Goal: Task Accomplishment & Management: Use online tool/utility

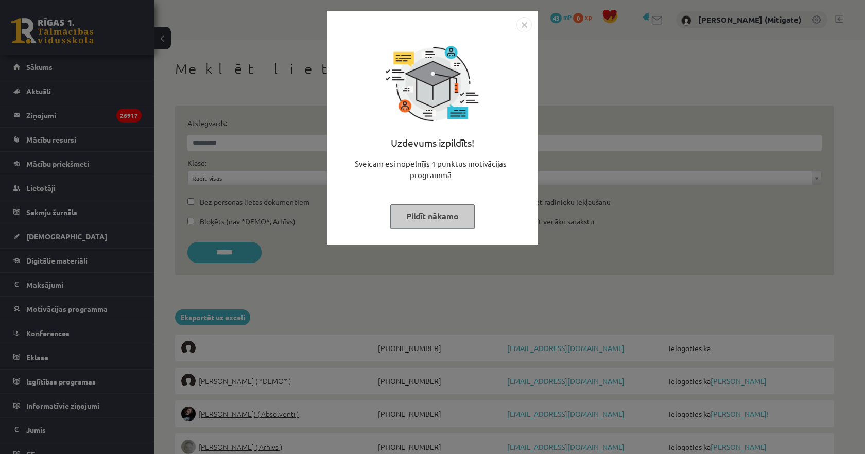
click at [526, 24] on img "Close" at bounding box center [523, 24] width 15 height 15
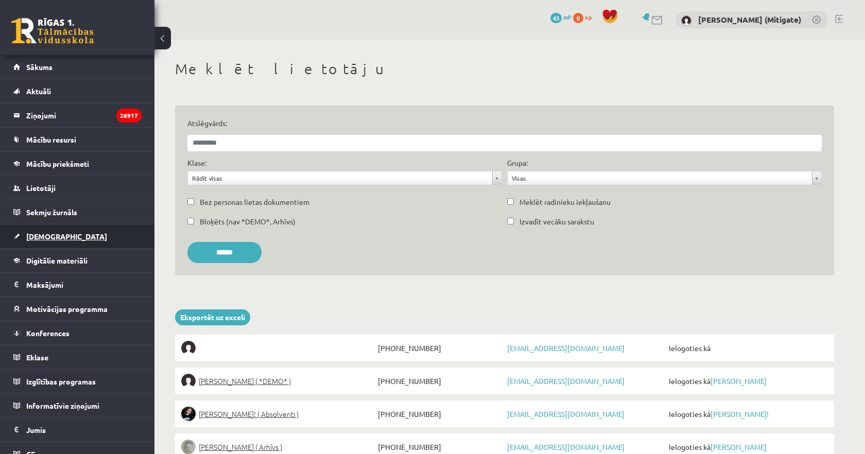
click at [38, 240] on link "[DEMOGRAPHIC_DATA]" at bounding box center [77, 236] width 128 height 24
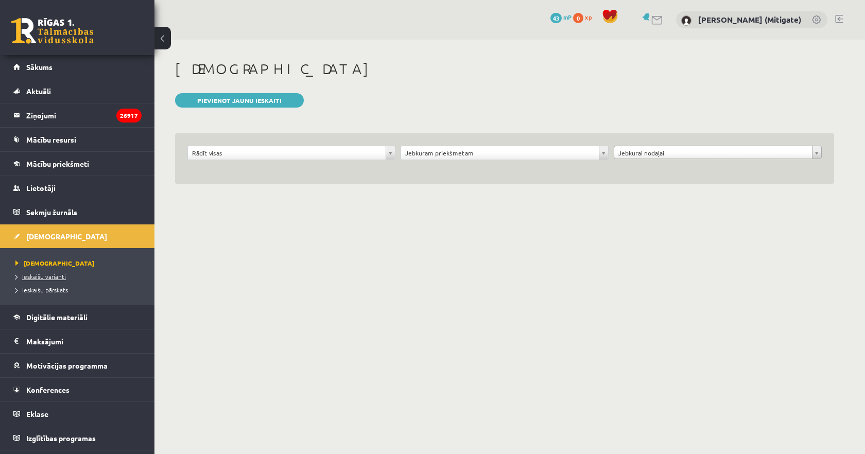
click at [49, 276] on span "Ieskaišu varianti" at bounding box center [40, 276] width 50 height 8
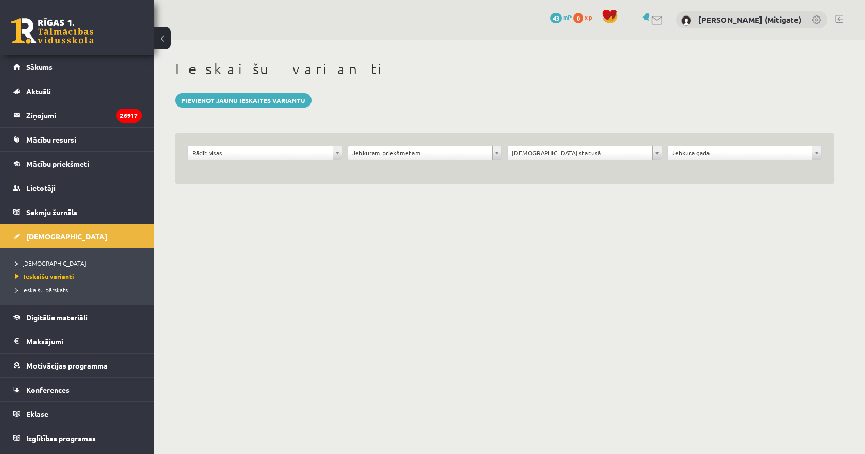
click at [50, 289] on span "Ieskaišu pārskats" at bounding box center [41, 290] width 53 height 8
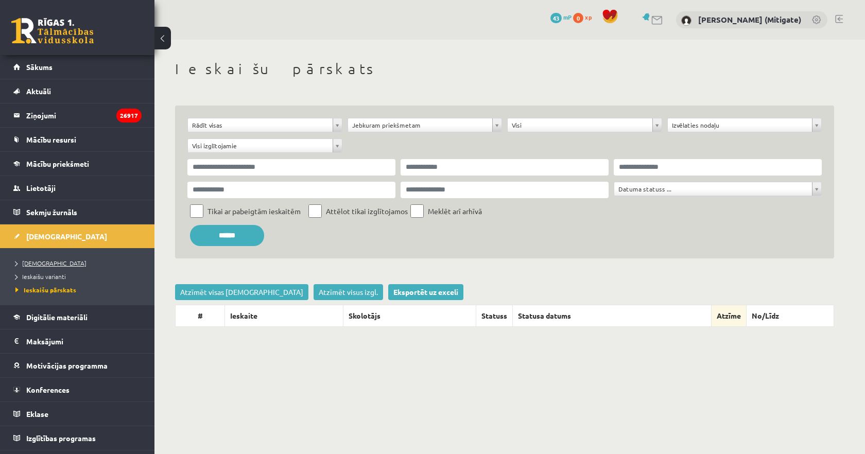
click at [32, 264] on span "[DEMOGRAPHIC_DATA]" at bounding box center [50, 263] width 71 height 8
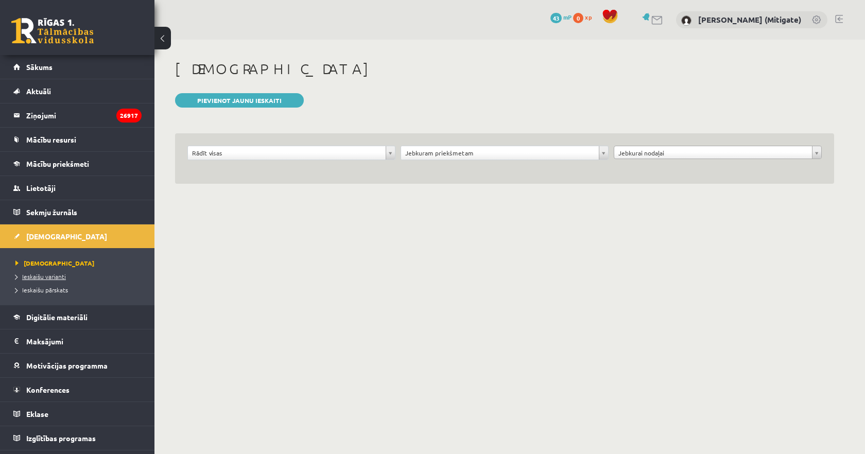
click at [40, 276] on span "Ieskaišu varianti" at bounding box center [40, 276] width 50 height 8
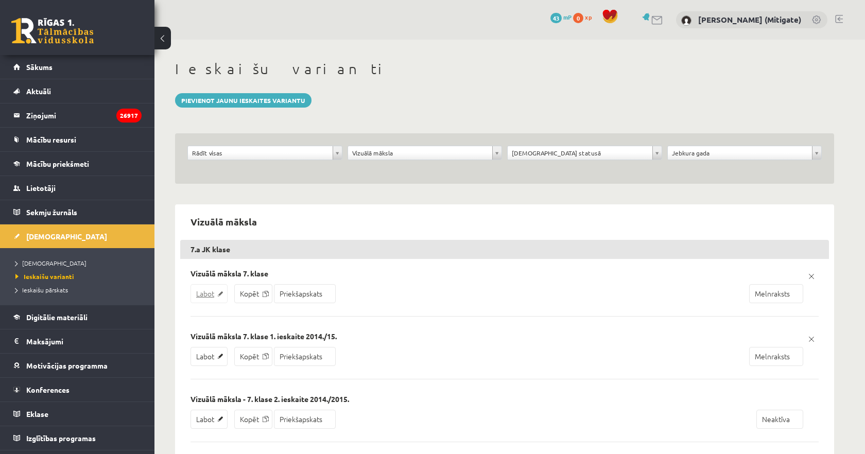
click at [214, 293] on link "Labot" at bounding box center [208, 293] width 37 height 19
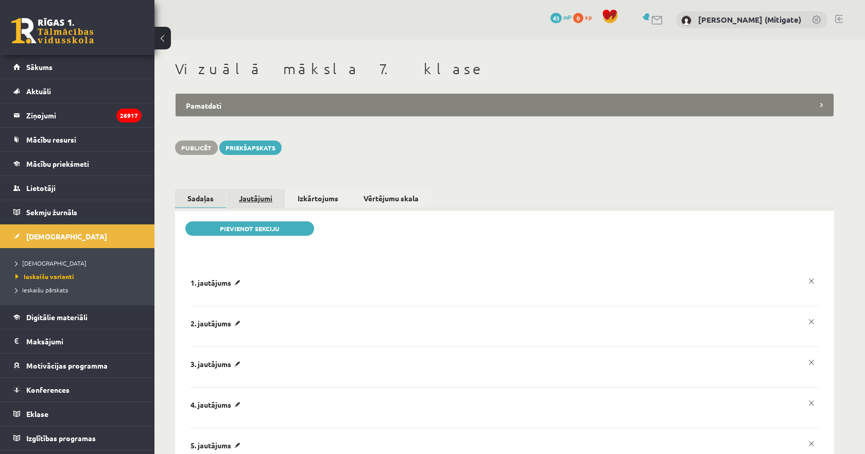
click at [265, 199] on link "Jautājumi" at bounding box center [255, 198] width 58 height 19
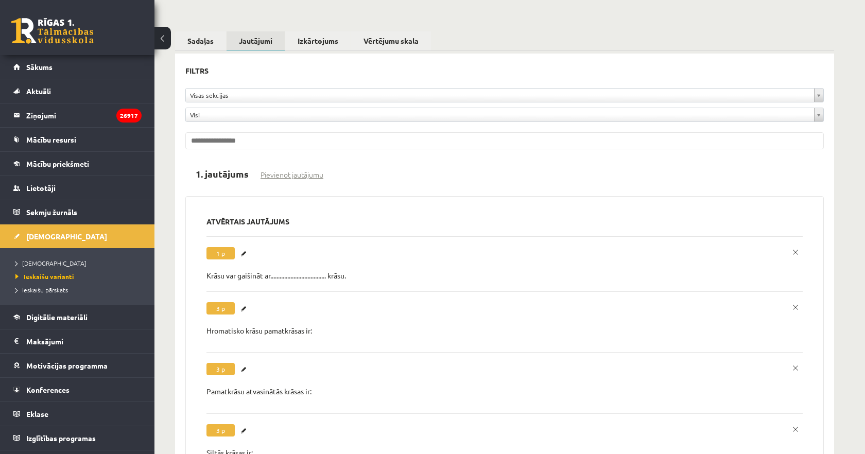
scroll to position [165, 0]
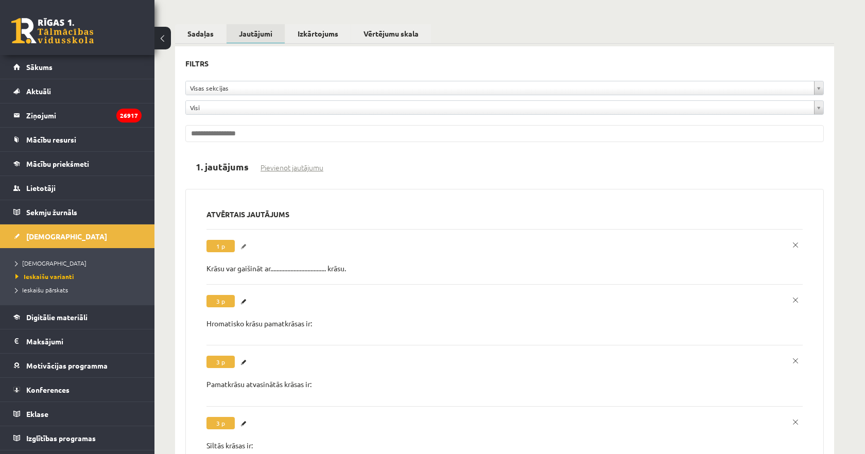
click at [244, 248] on link "Labot" at bounding box center [245, 246] width 10 height 13
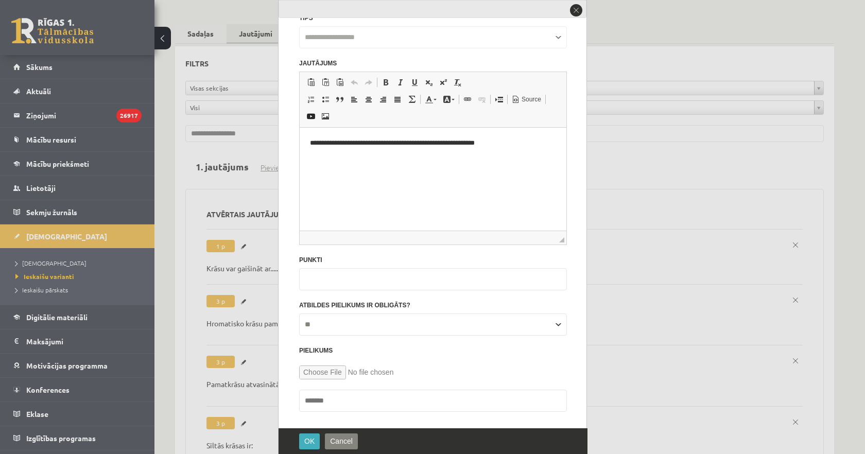
scroll to position [22, 0]
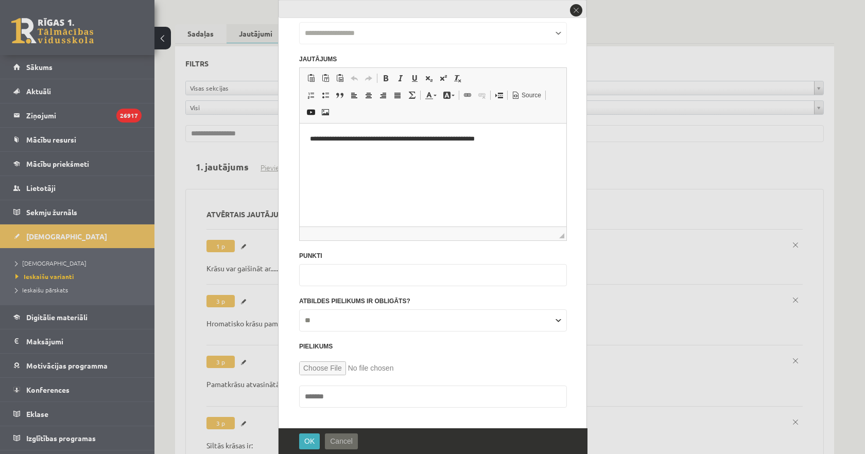
click at [342, 439] on span "Cancel" at bounding box center [341, 441] width 23 height 8
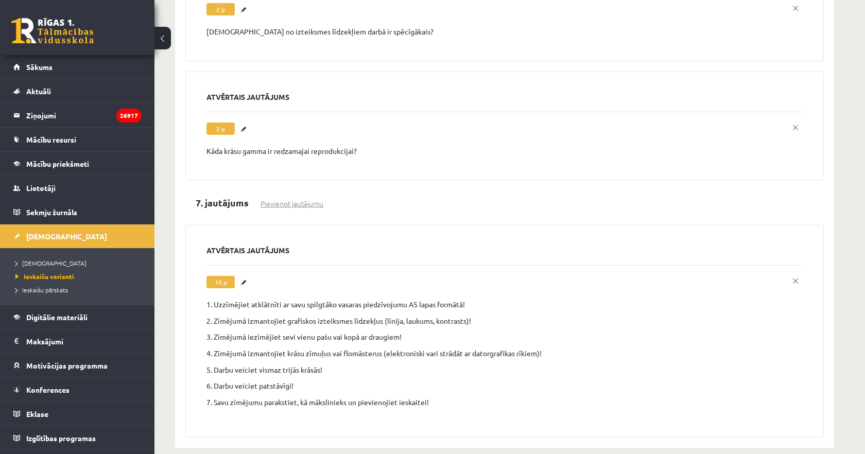
scroll to position [1812, 0]
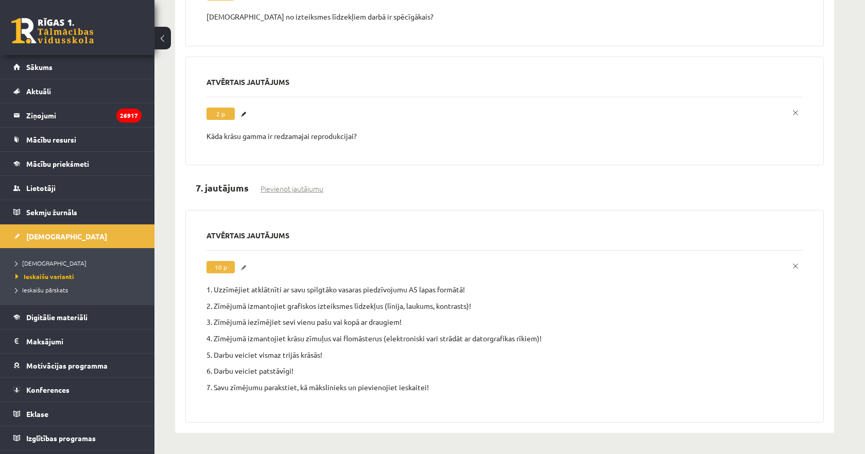
click at [246, 270] on link "Labot" at bounding box center [245, 267] width 10 height 13
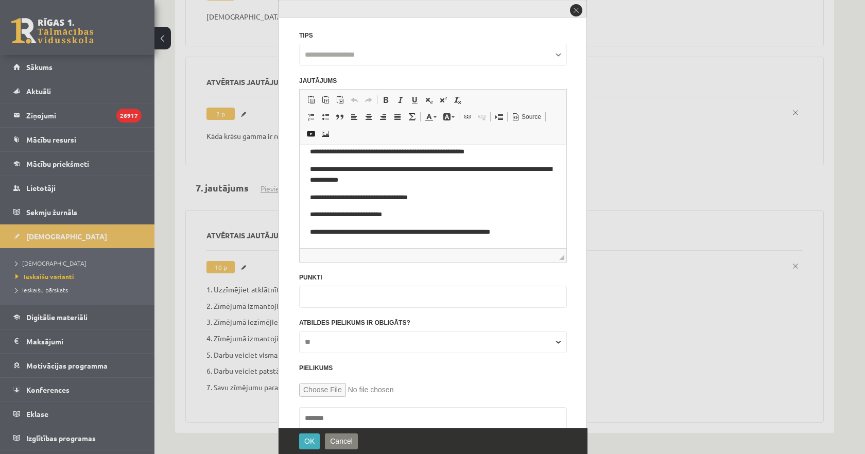
scroll to position [22, 0]
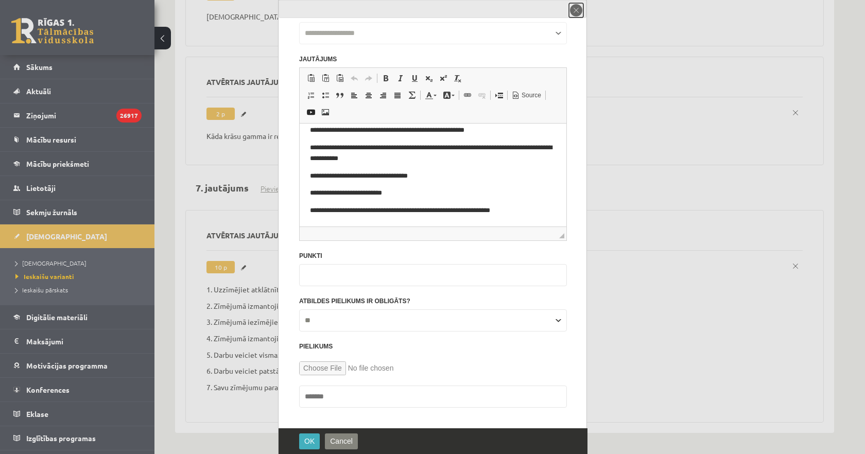
click at [576, 13] on button "close" at bounding box center [576, 10] width 14 height 14
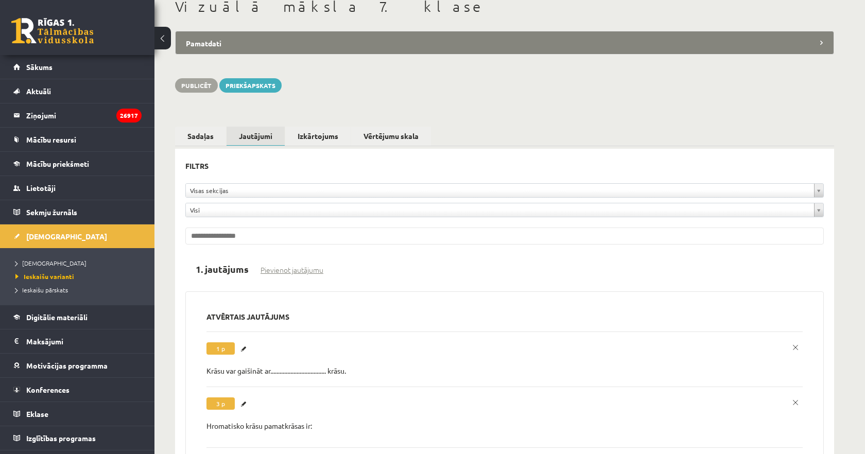
scroll to position [0, 0]
